Goal: Navigation & Orientation: Find specific page/section

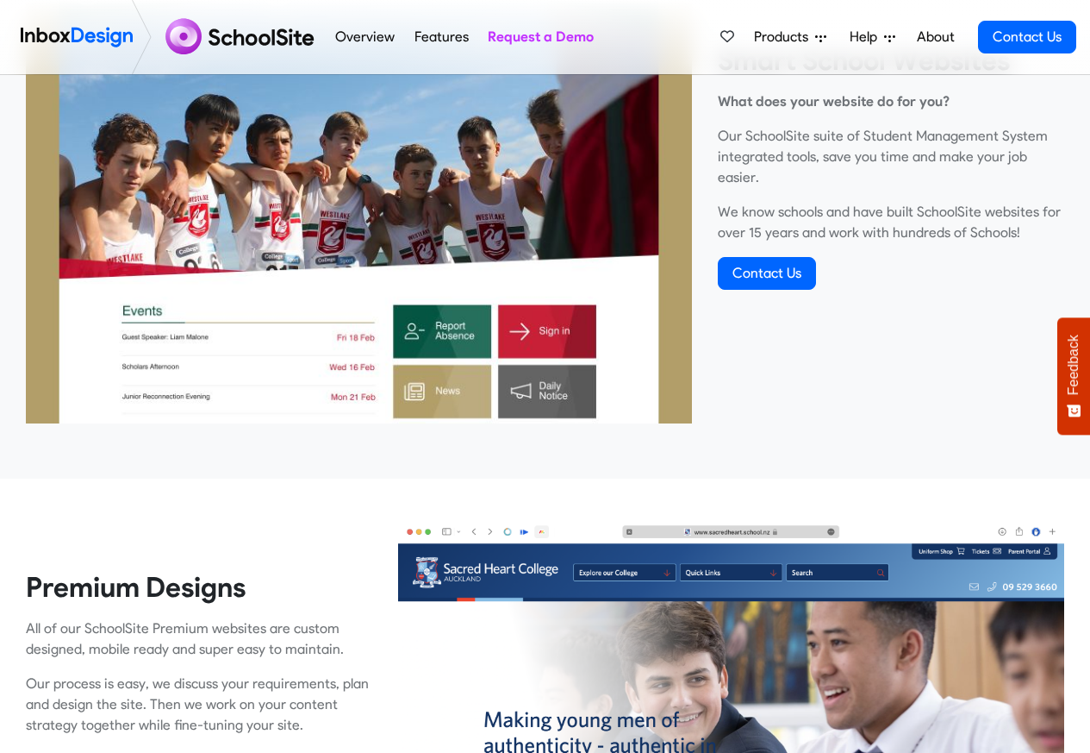
scroll to position [724, 0]
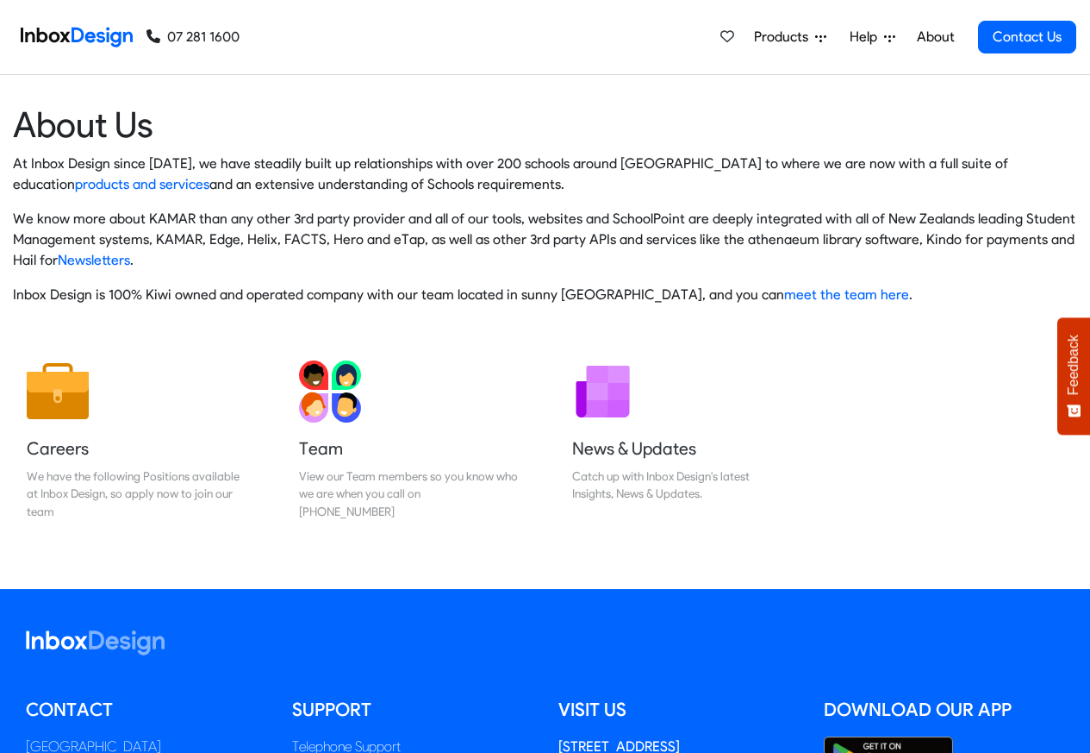
click at [294, 751] on div "Telephone Support" at bounding box center [412, 746] width 240 height 21
click at [780, 38] on span "Products" at bounding box center [784, 37] width 61 height 21
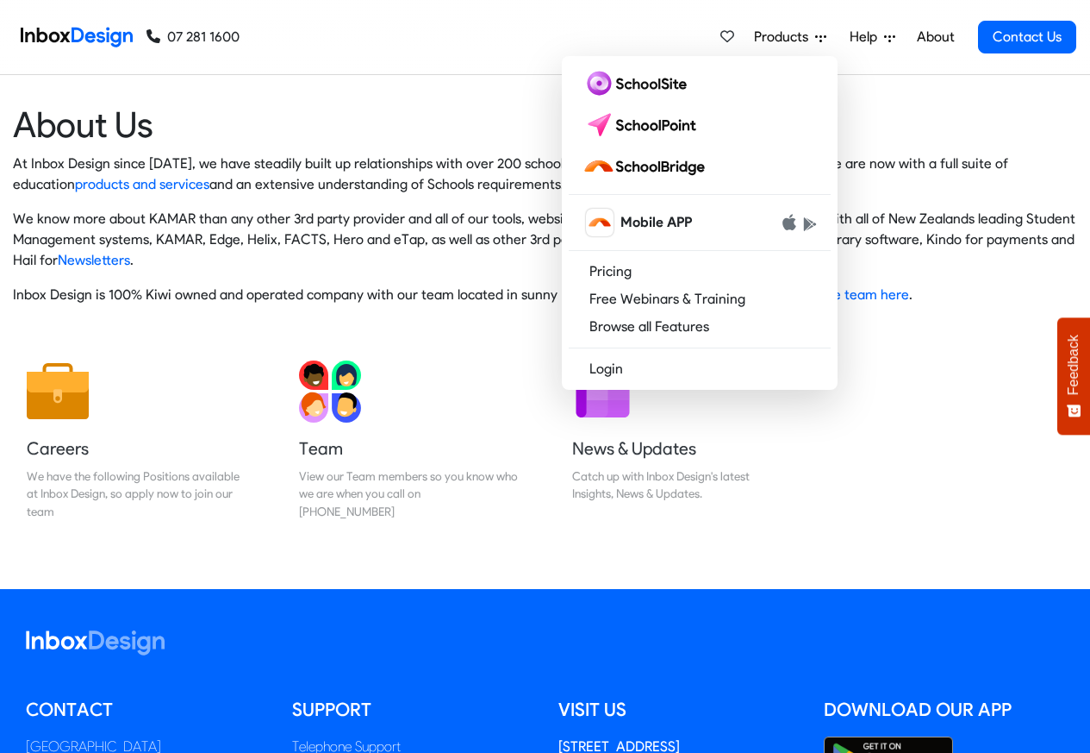
click at [819, 35] on icon at bounding box center [820, 38] width 11 height 7
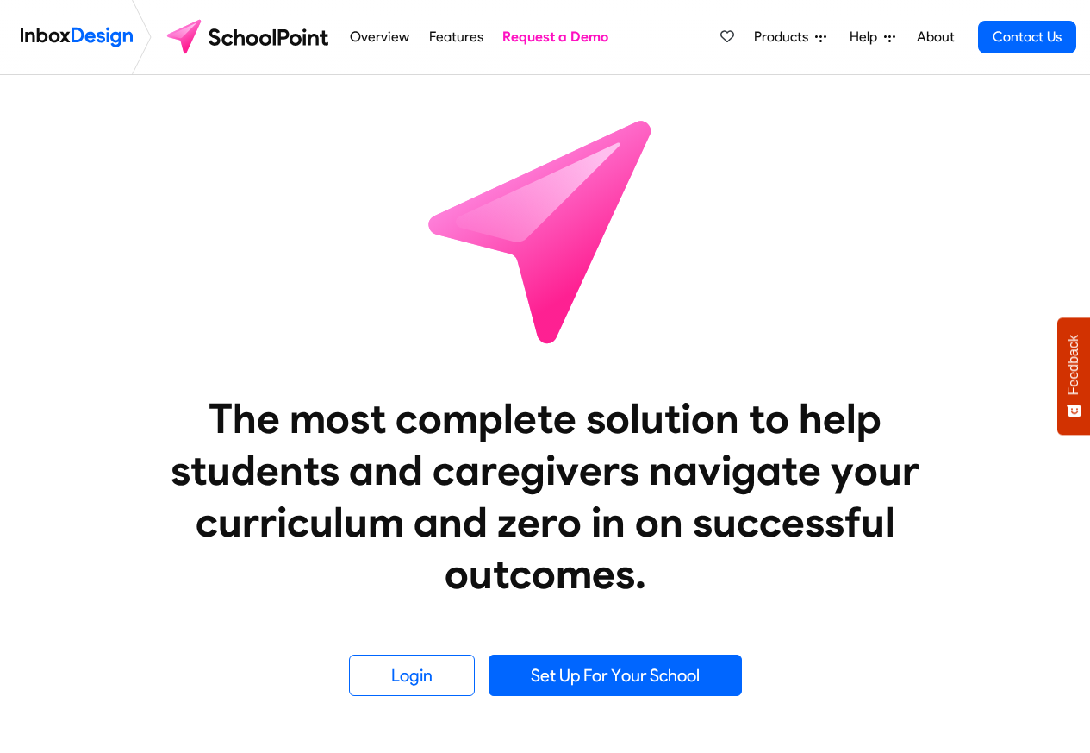
click at [375, 353] on div "The most complete solution to help students and caregivers navigate your curric…" at bounding box center [545, 385] width 1090 height 621
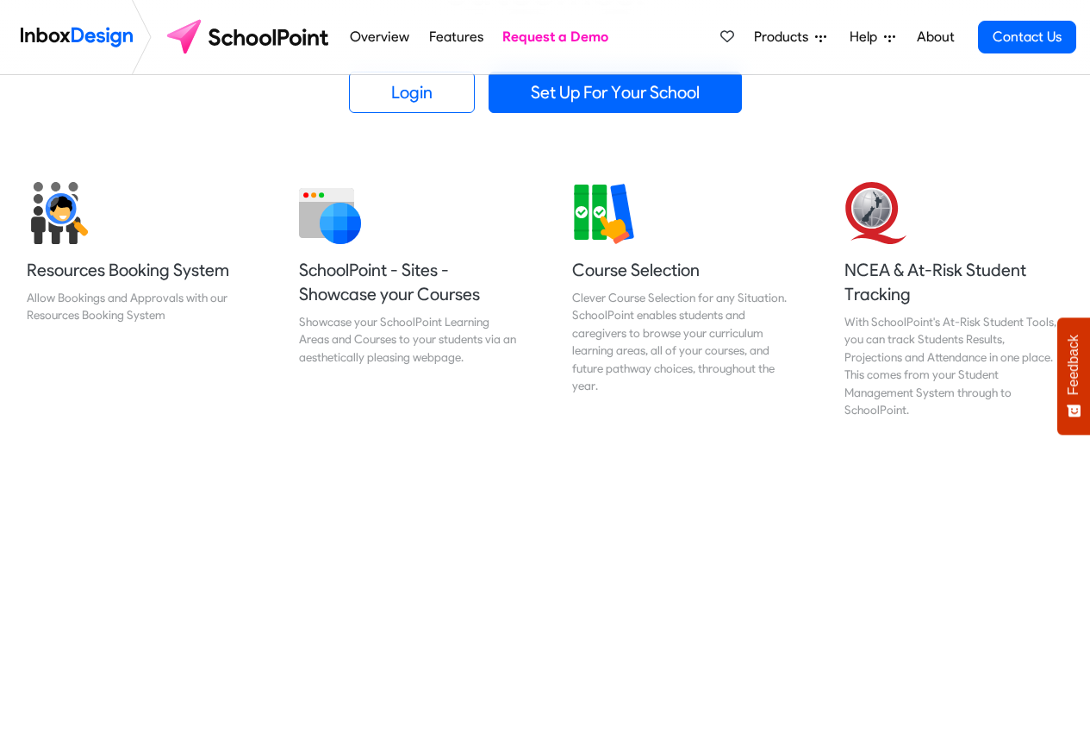
scroll to position [724, 0]
